Goal: Task Accomplishment & Management: Manage account settings

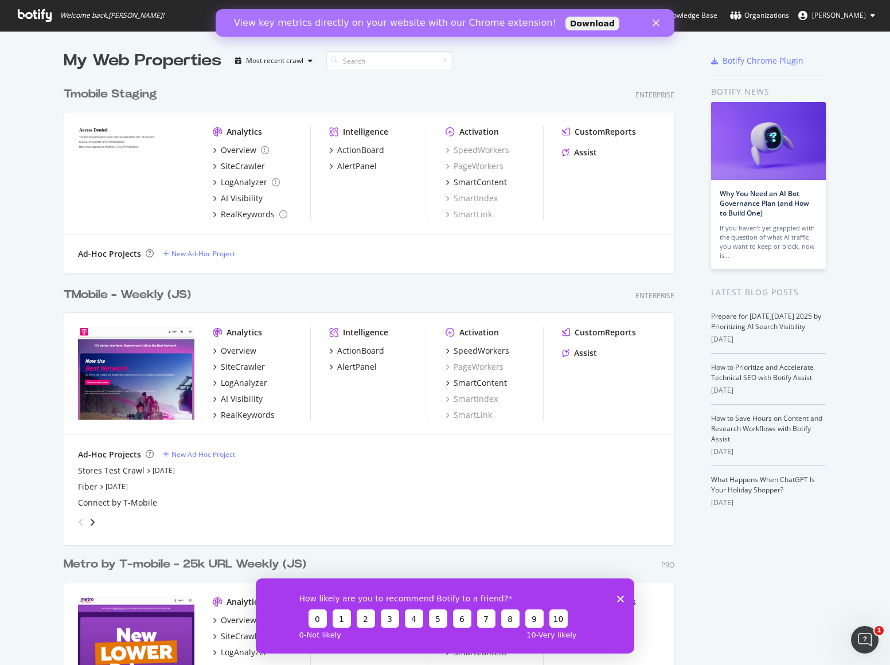
click at [97, 298] on div "TMobile - Weekly (JS)" at bounding box center [127, 295] width 127 height 17
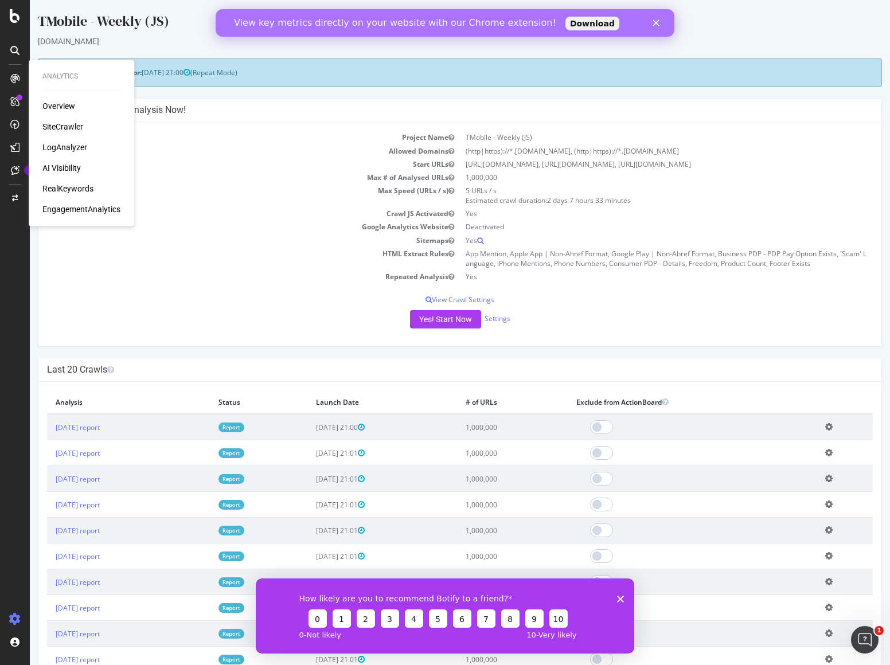
click at [55, 106] on div "Overview" at bounding box center [58, 105] width 33 height 11
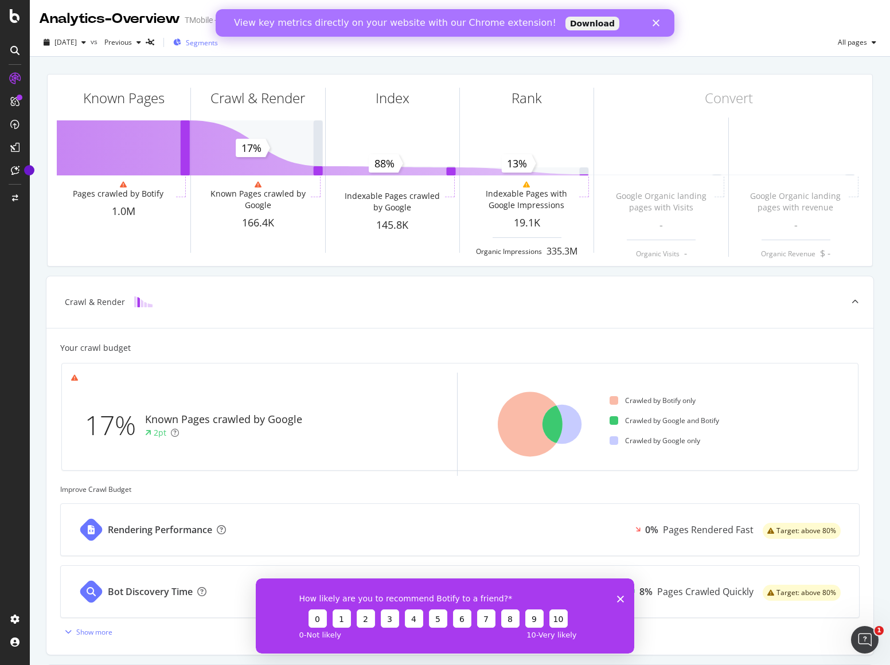
click at [218, 46] on span "Segments" at bounding box center [202, 43] width 32 height 10
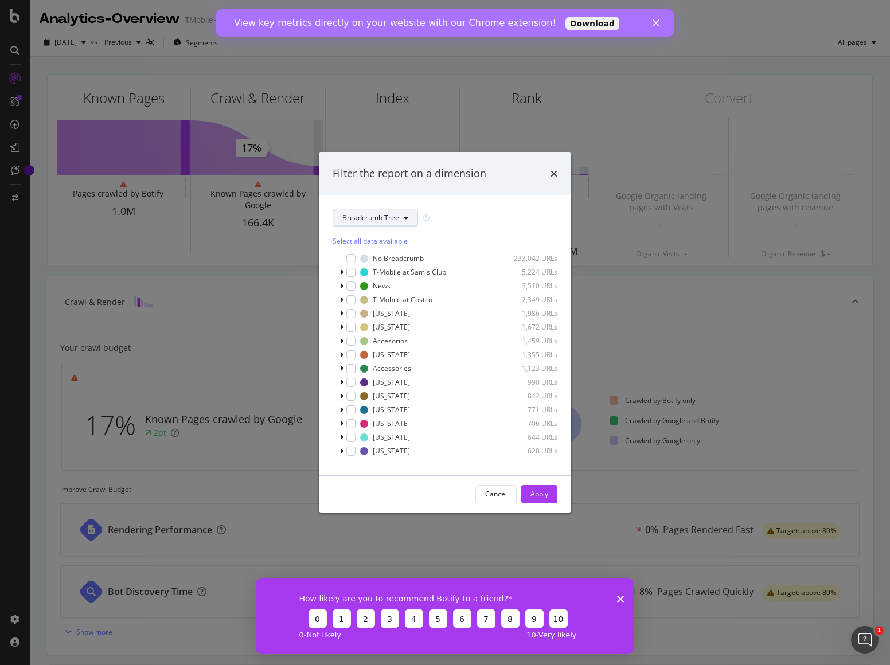
click at [408, 217] on button "Breadcrumb Tree" at bounding box center [375, 218] width 85 height 18
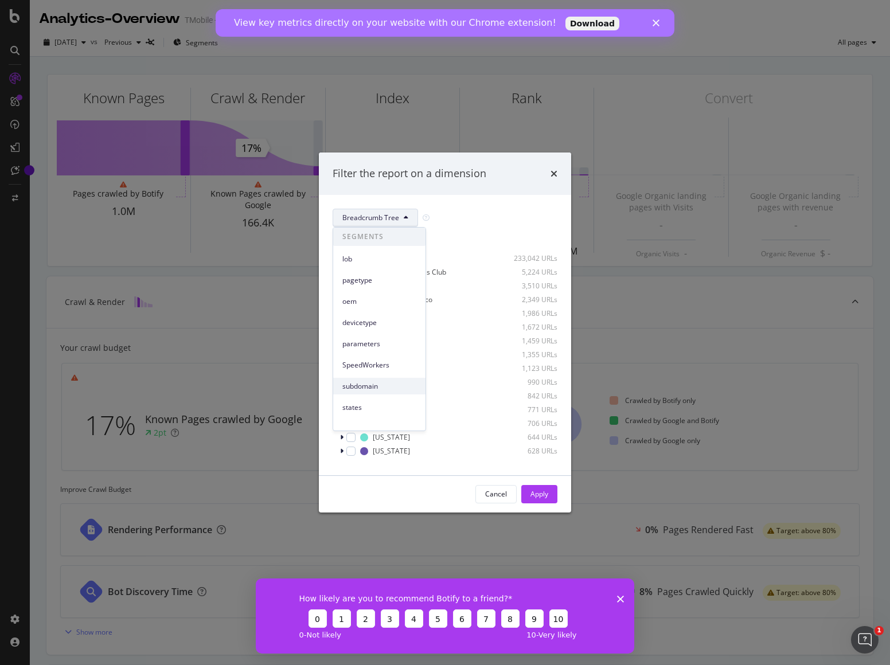
click at [375, 385] on span "subdomain" at bounding box center [379, 386] width 74 height 10
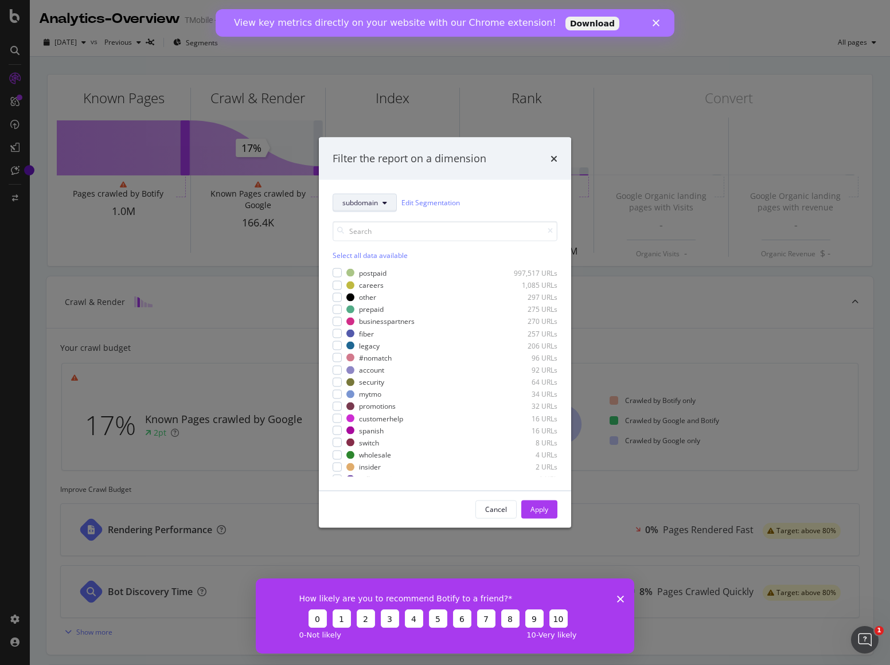
click at [385, 204] on icon "modal" at bounding box center [384, 202] width 5 height 7
click at [372, 237] on span "parameters" at bounding box center [379, 236] width 74 height 10
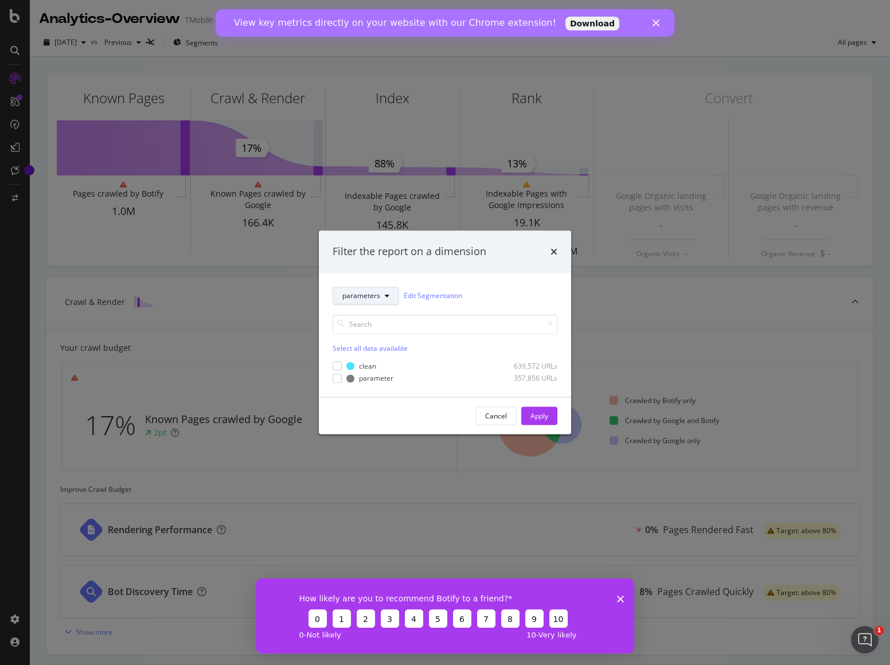
click at [387, 295] on icon "modal" at bounding box center [387, 295] width 5 height 7
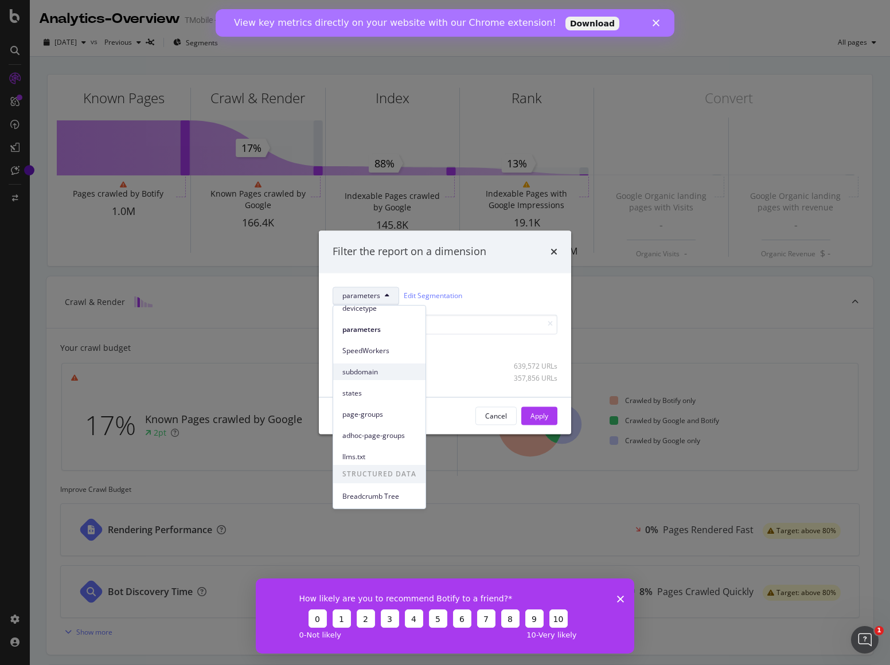
click at [376, 367] on span "subdomain" at bounding box center [379, 372] width 74 height 10
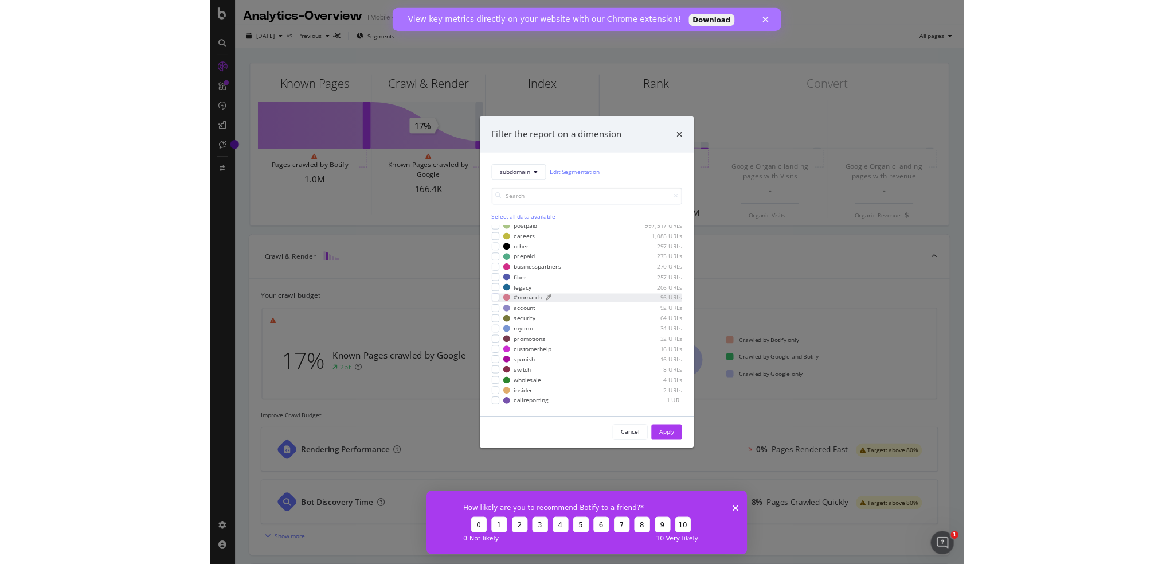
scroll to position [0, 0]
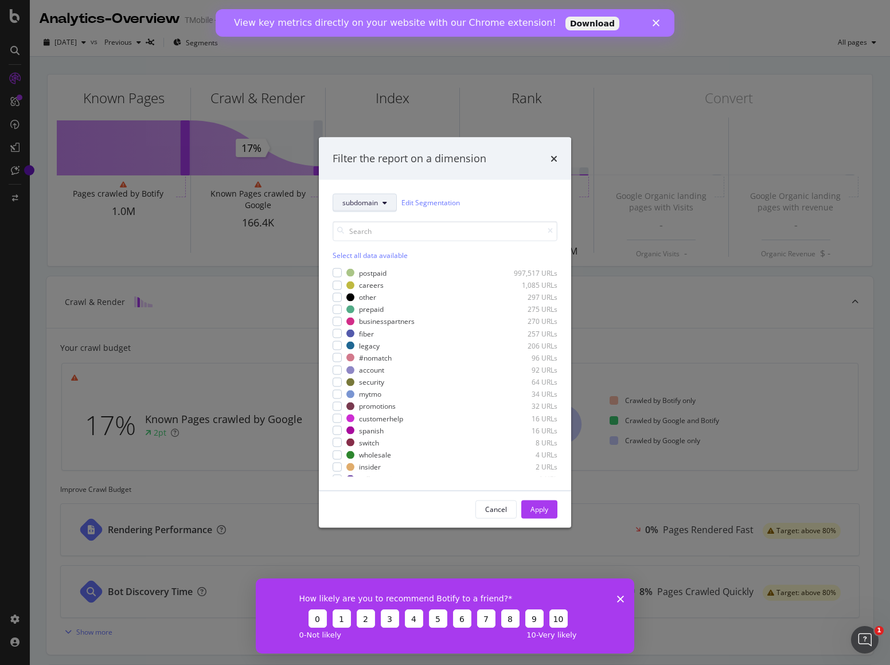
click at [385, 204] on icon "modal" at bounding box center [384, 202] width 5 height 7
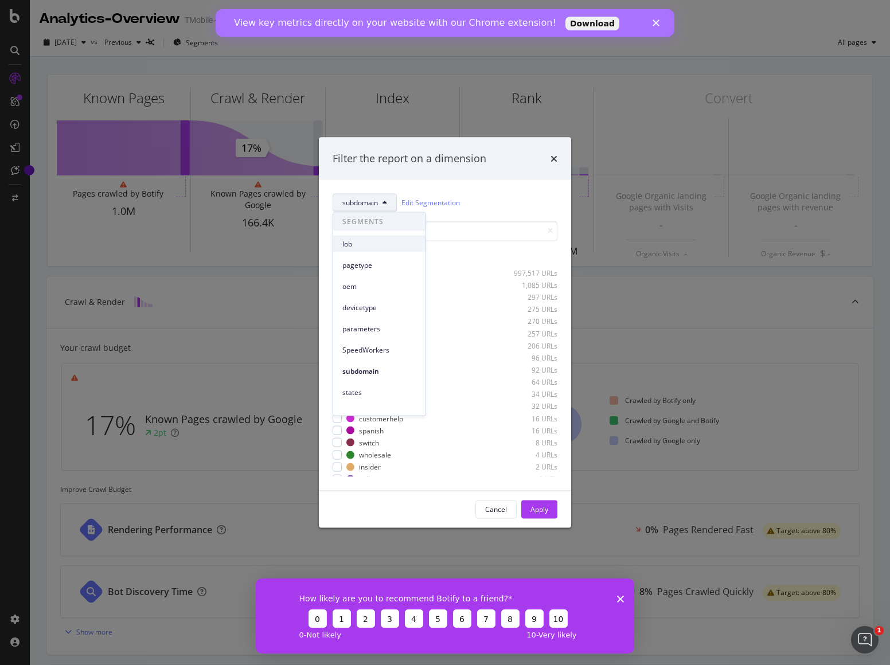
click at [356, 245] on span "lob" at bounding box center [379, 244] width 74 height 10
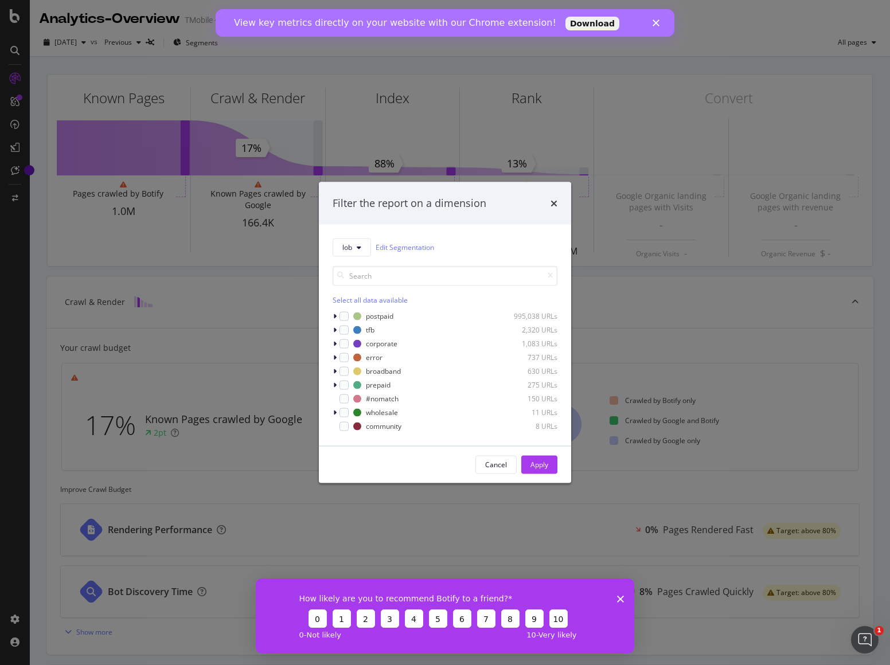
click at [331, 328] on div "lob Edit Segmentation Select all data available postpaid 995,038 URLs tfb 2,320…" at bounding box center [445, 334] width 252 height 221
click at [333, 329] on icon "modal" at bounding box center [334, 329] width 3 height 7
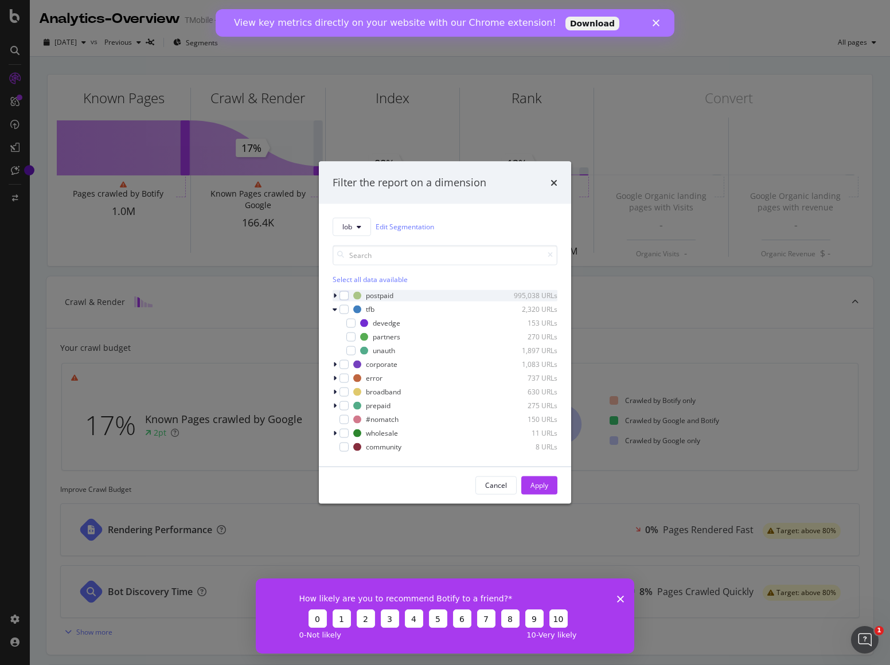
click at [336, 296] on icon "modal" at bounding box center [334, 295] width 3 height 7
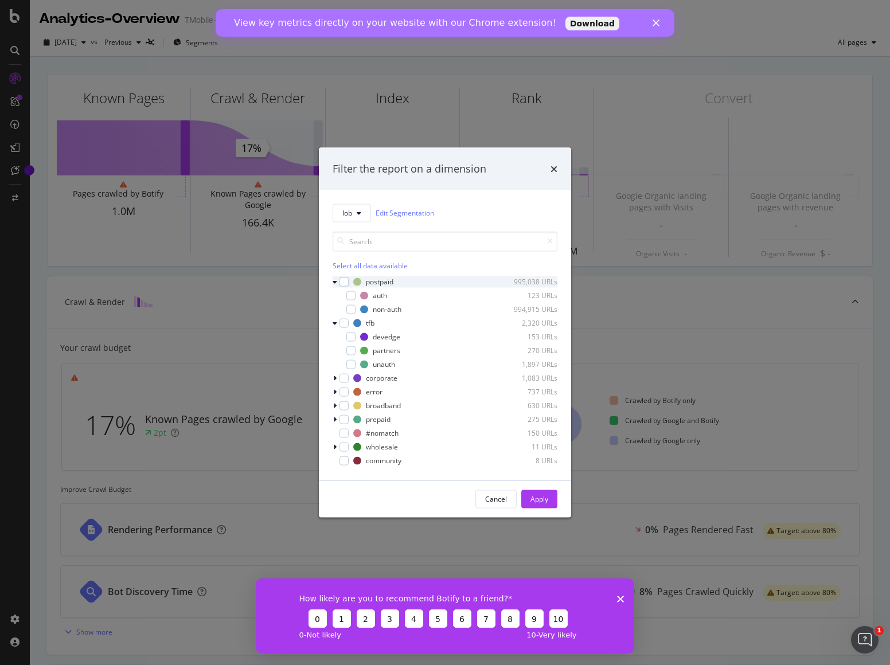
click at [335, 280] on icon "modal" at bounding box center [335, 281] width 5 height 7
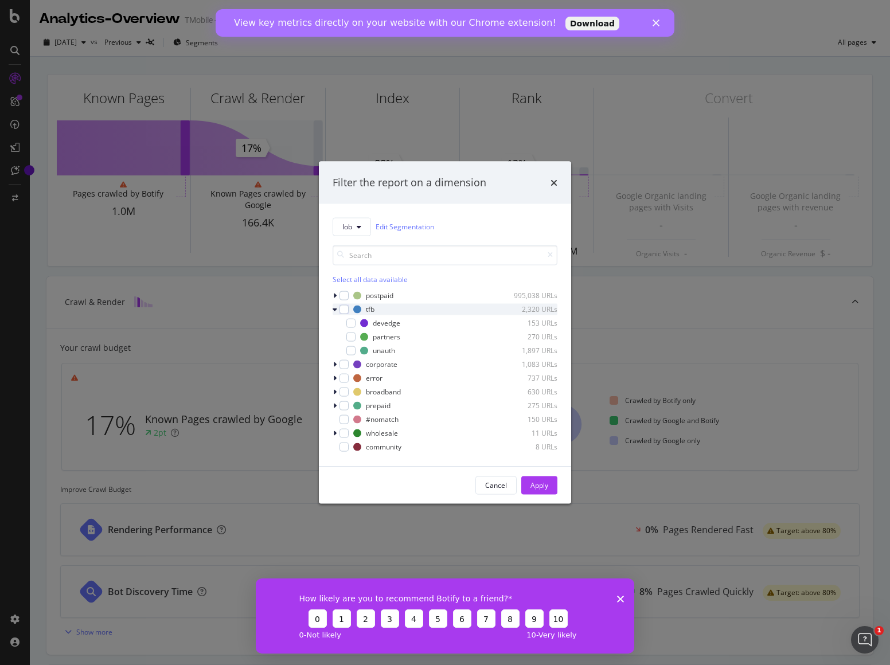
click at [334, 307] on icon "modal" at bounding box center [335, 309] width 5 height 7
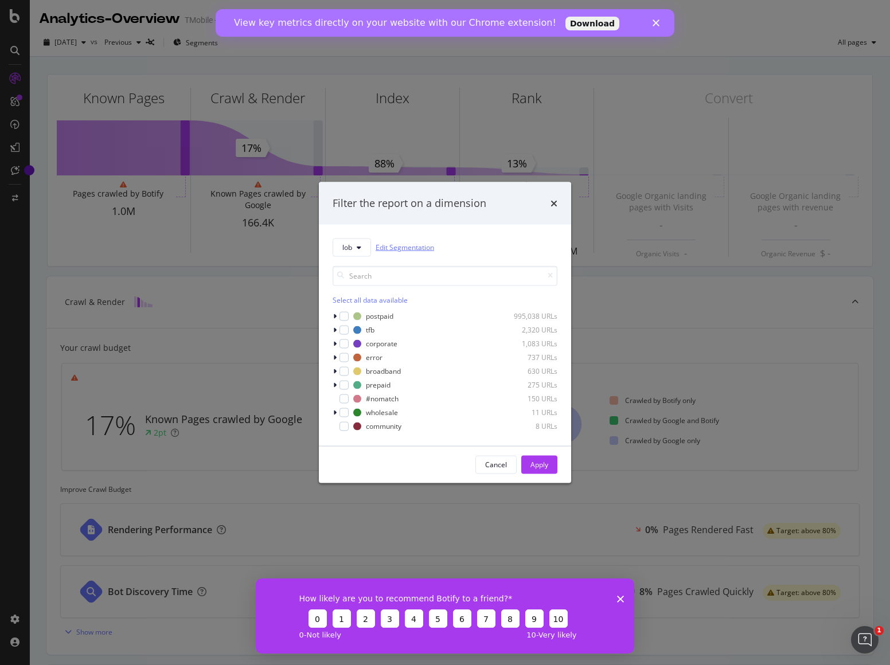
click at [428, 249] on link "Edit Segmentation" at bounding box center [405, 247] width 58 height 12
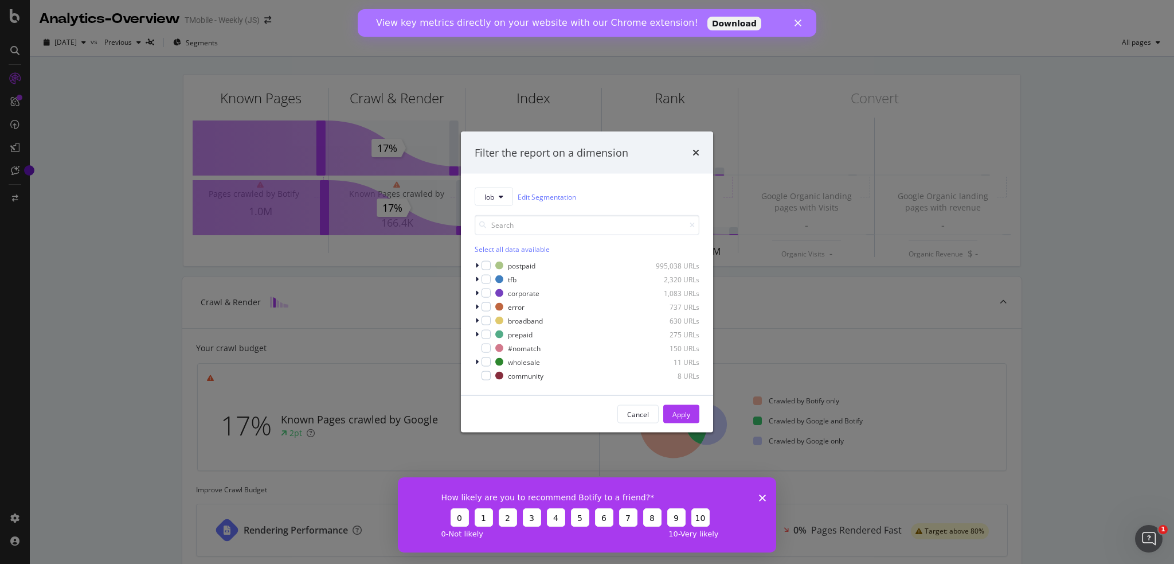
click at [692, 153] on div "Filter the report on a dimension" at bounding box center [587, 152] width 225 height 15
click at [697, 151] on icon "times" at bounding box center [696, 152] width 7 height 9
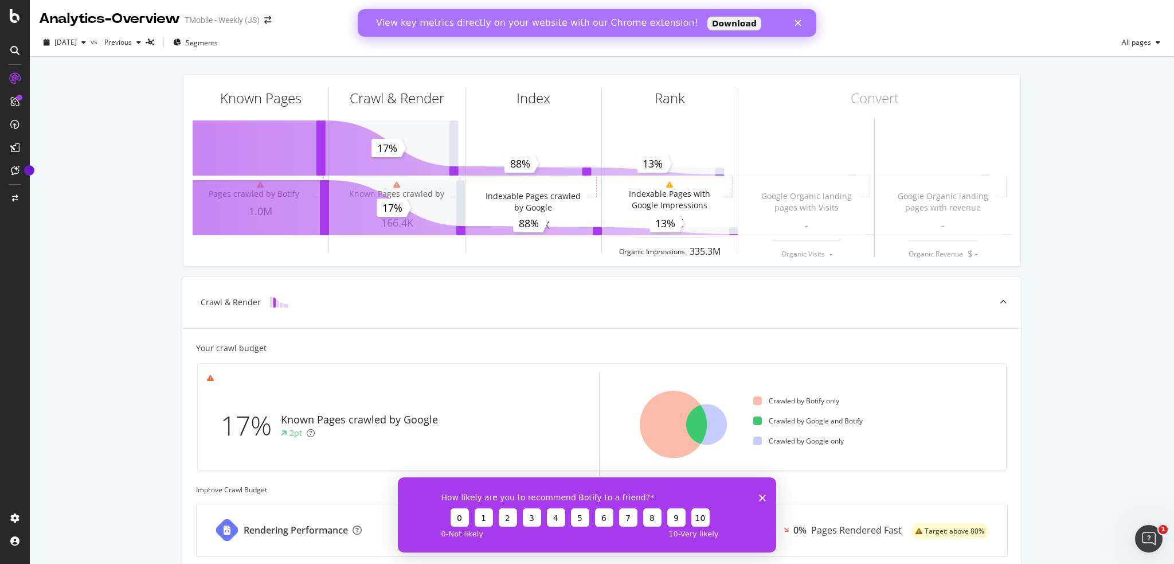
click at [11, 100] on icon at bounding box center [14, 101] width 9 height 9
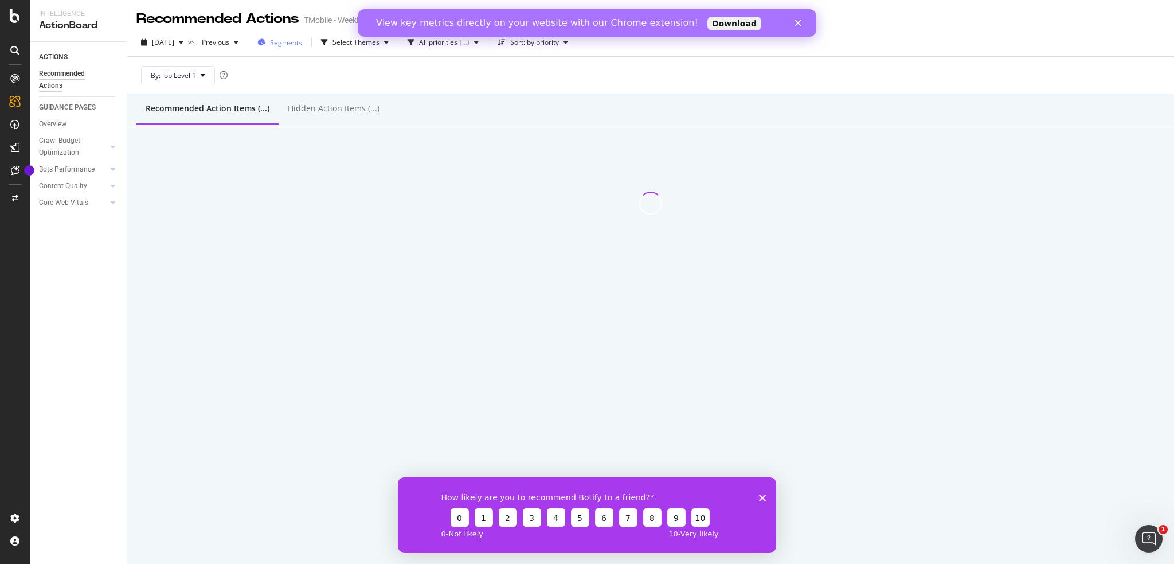
click at [302, 41] on span "Segments" at bounding box center [286, 43] width 32 height 10
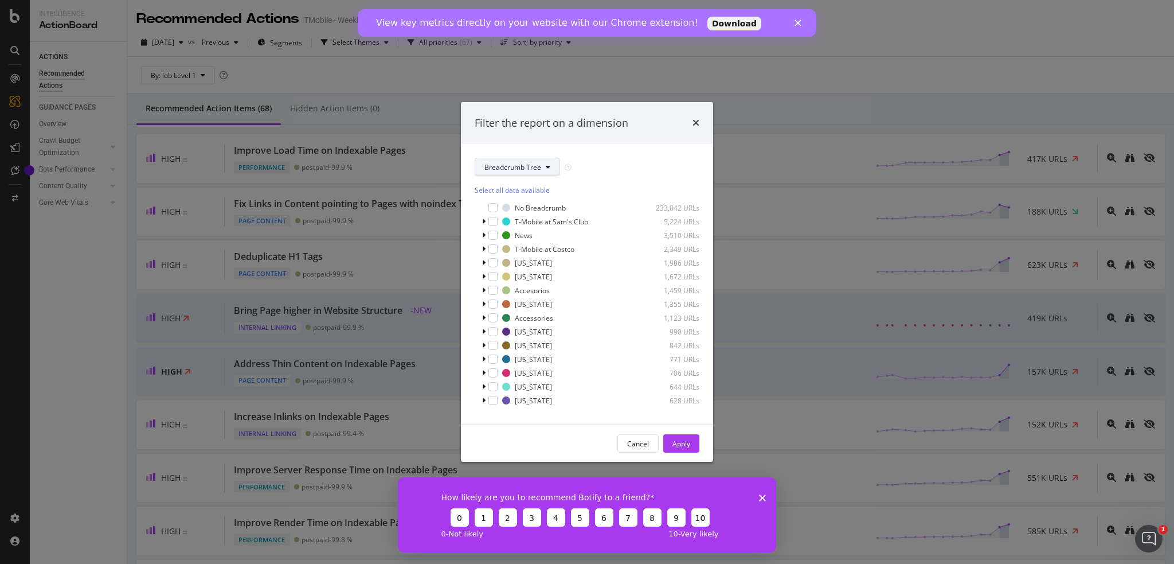
click at [546, 167] on icon "modal" at bounding box center [548, 166] width 5 height 7
click at [695, 122] on icon "times" at bounding box center [696, 122] width 7 height 9
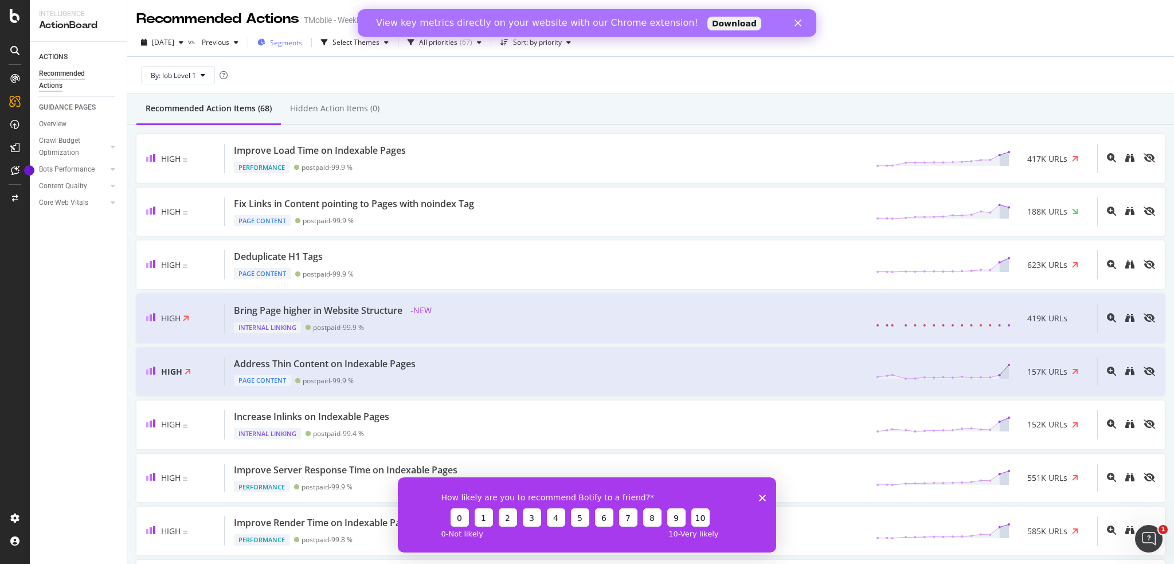
click at [302, 46] on span "Segments" at bounding box center [286, 43] width 32 height 10
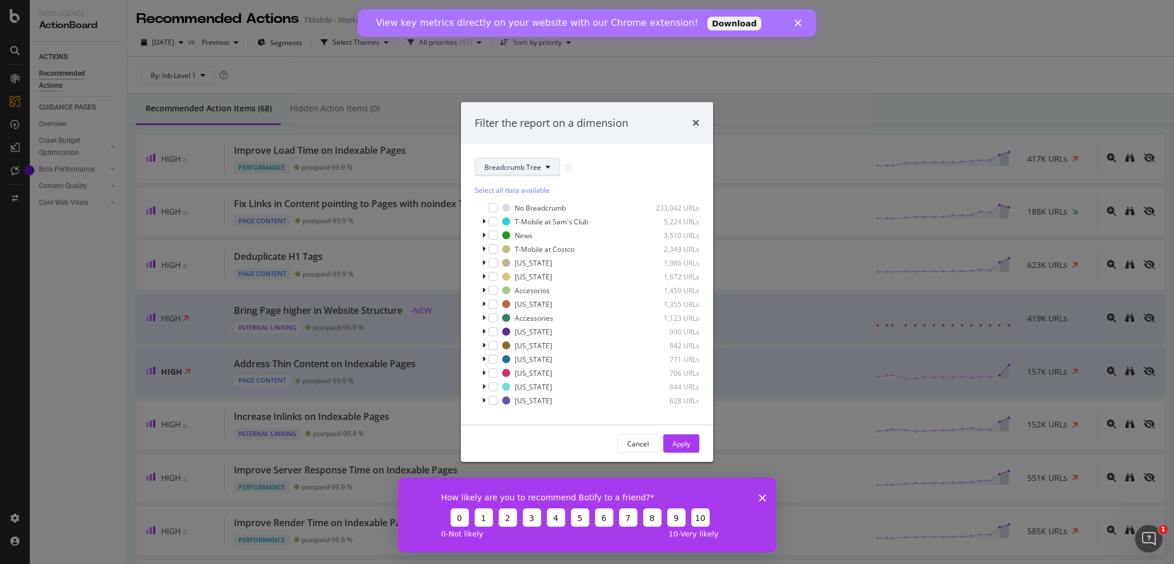
click at [547, 167] on icon "modal" at bounding box center [548, 166] width 5 height 7
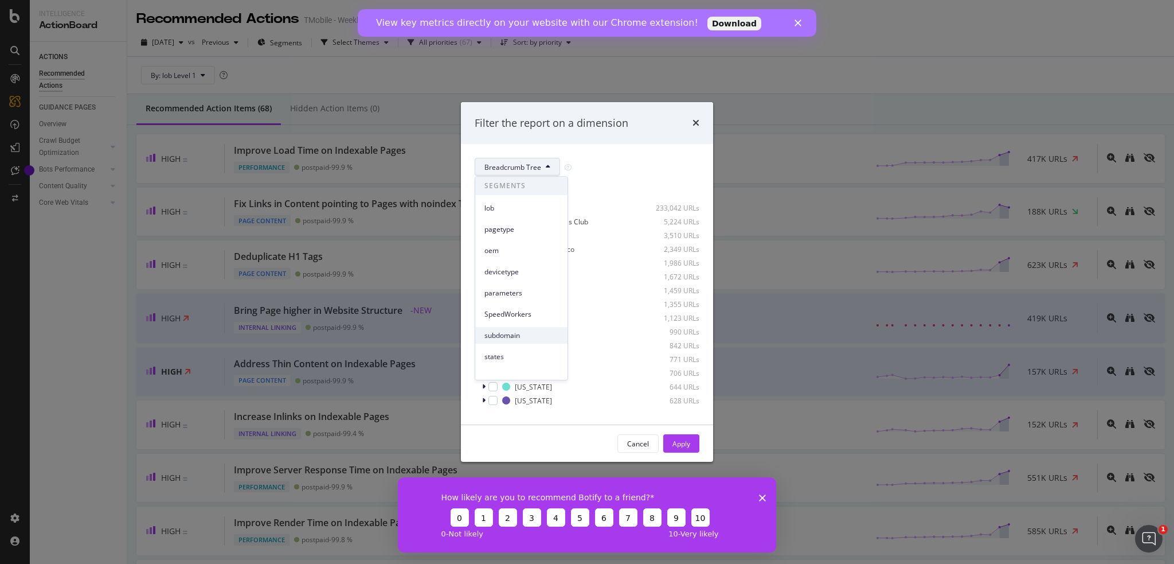
click at [502, 335] on span "subdomain" at bounding box center [522, 335] width 74 height 10
